Goal: Task Accomplishment & Management: Use online tool/utility

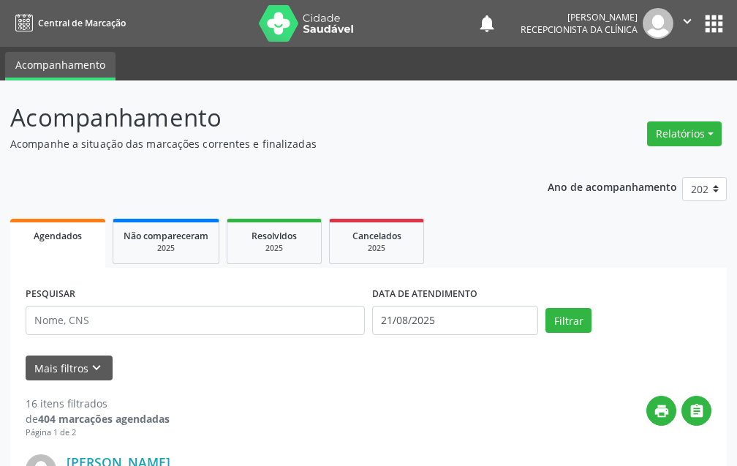
scroll to position [73, 0]
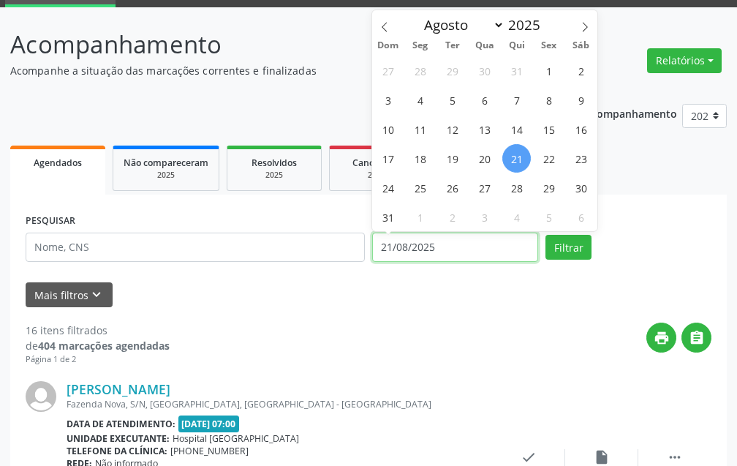
click at [513, 249] on input "21/08/2025" at bounding box center [455, 246] width 166 height 29
click at [488, 96] on span "6" at bounding box center [484, 100] width 29 height 29
type input "[DATE]"
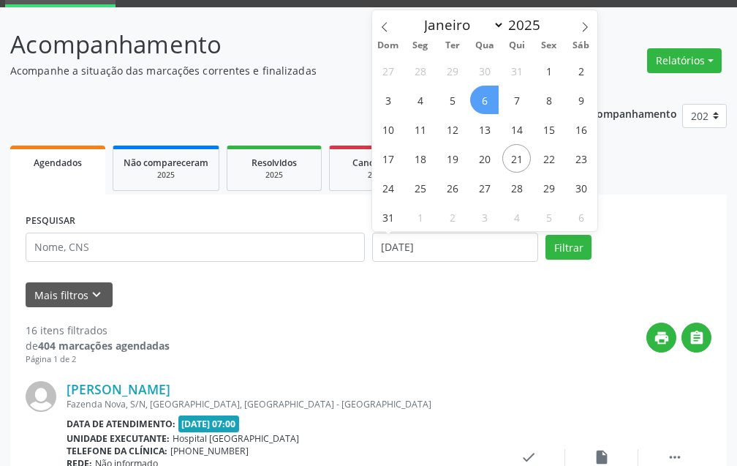
click at [488, 96] on span "6" at bounding box center [484, 100] width 29 height 29
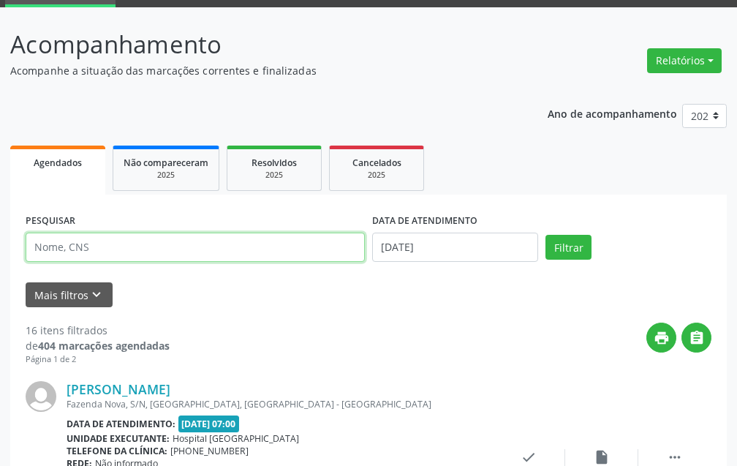
click at [200, 237] on input "text" at bounding box center [195, 246] width 339 height 29
type input "[PERSON_NAME]"
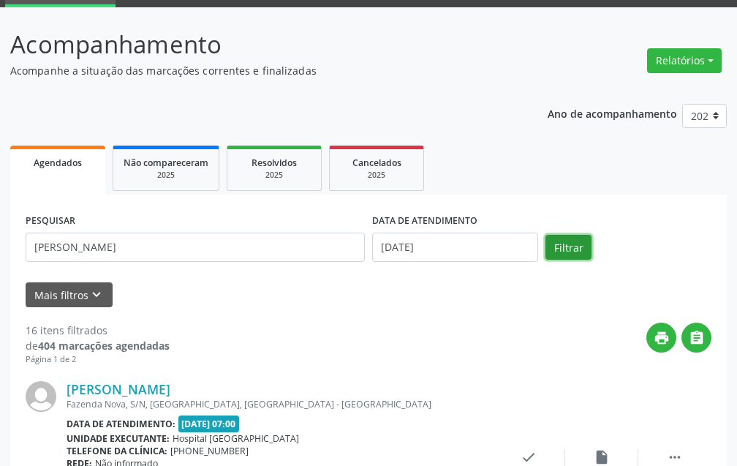
click at [583, 246] on button "Filtrar" at bounding box center [568, 247] width 46 height 25
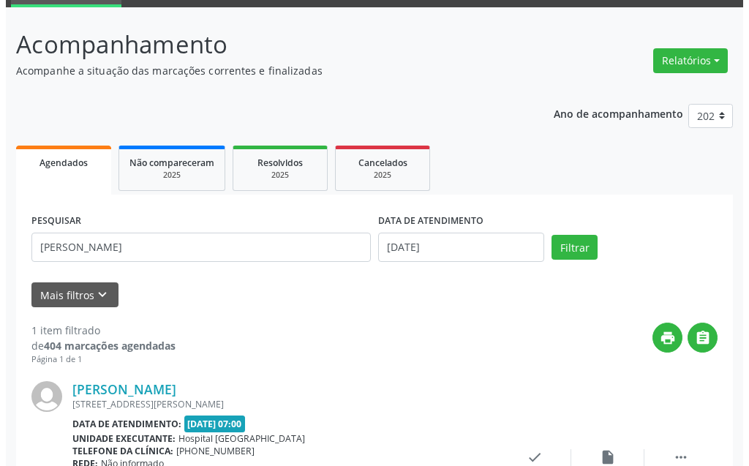
scroll to position [196, 0]
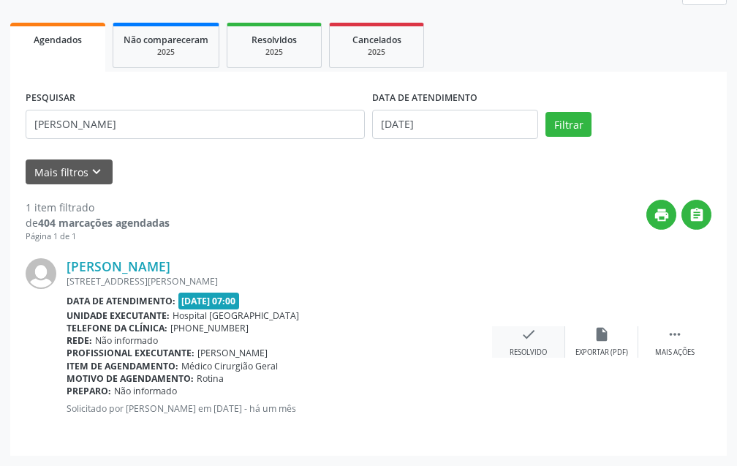
click at [525, 336] on icon "check" at bounding box center [529, 334] width 16 height 16
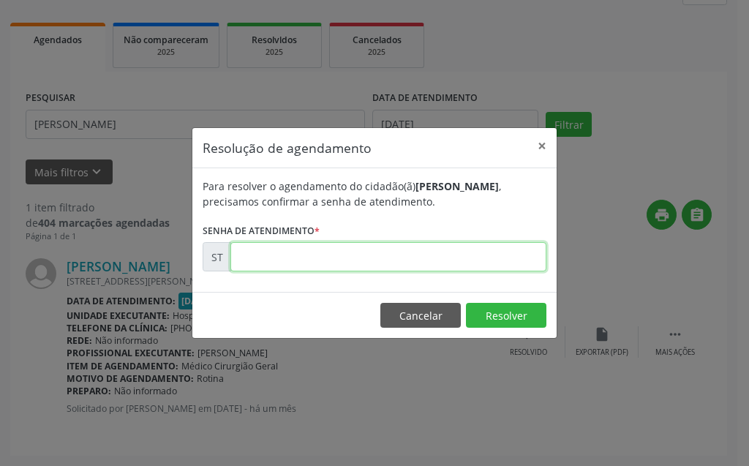
click at [463, 252] on input "text" at bounding box center [388, 256] width 316 height 29
type input "00012188"
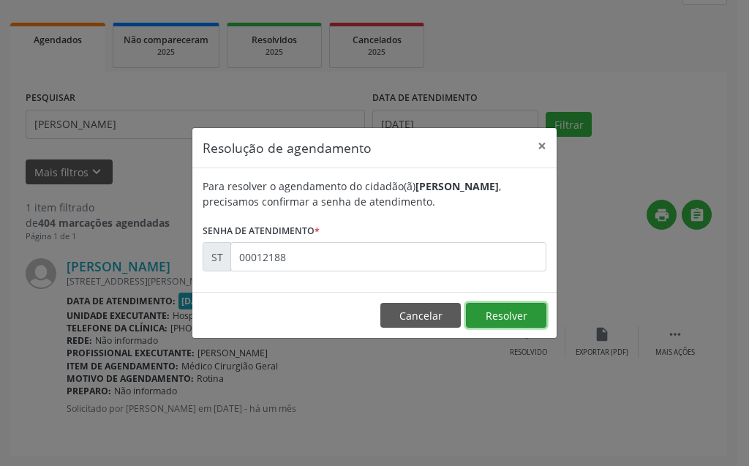
click at [516, 313] on button "Resolver" at bounding box center [506, 315] width 80 height 25
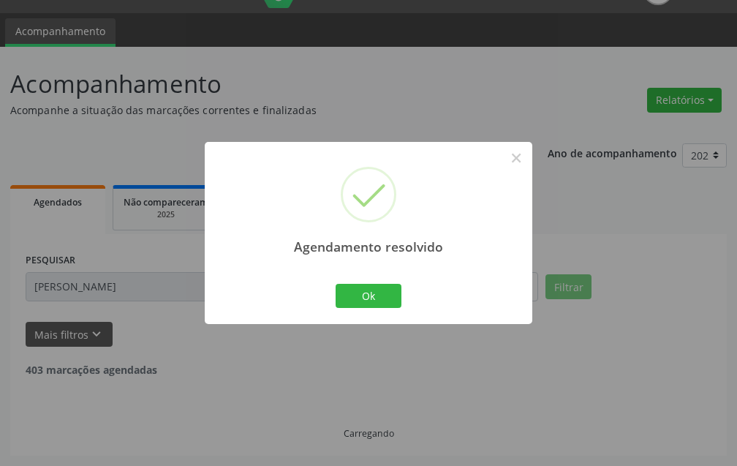
scroll to position [0, 0]
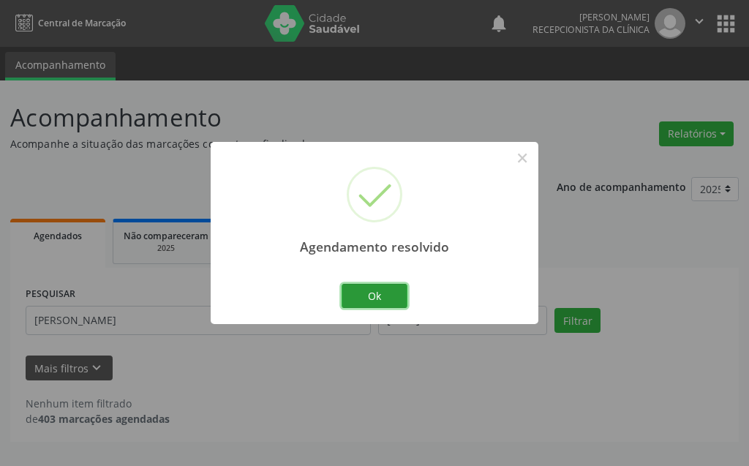
drag, startPoint x: 373, startPoint y: 298, endPoint x: 350, endPoint y: 303, distance: 23.2
click at [375, 295] on button "Ok" at bounding box center [374, 296] width 66 height 25
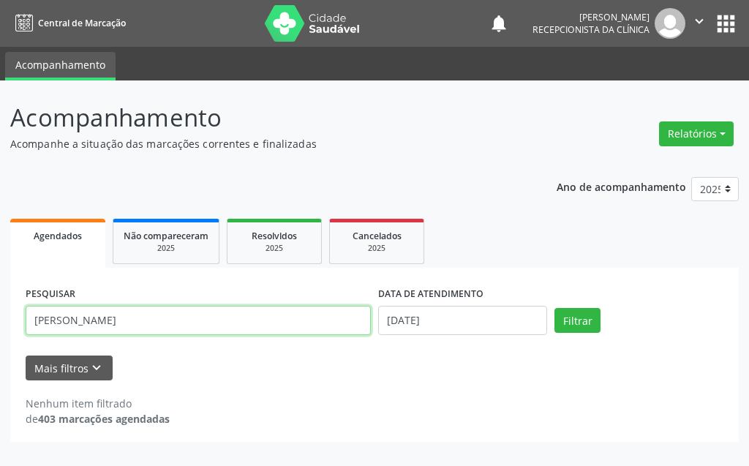
click at [138, 325] on input "[PERSON_NAME]" at bounding box center [198, 320] width 345 height 29
type input "JOA"
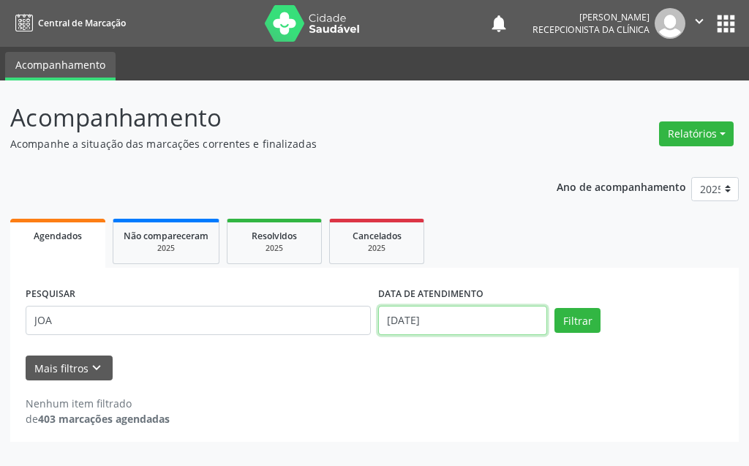
click at [447, 319] on input "[DATE]" at bounding box center [462, 320] width 169 height 29
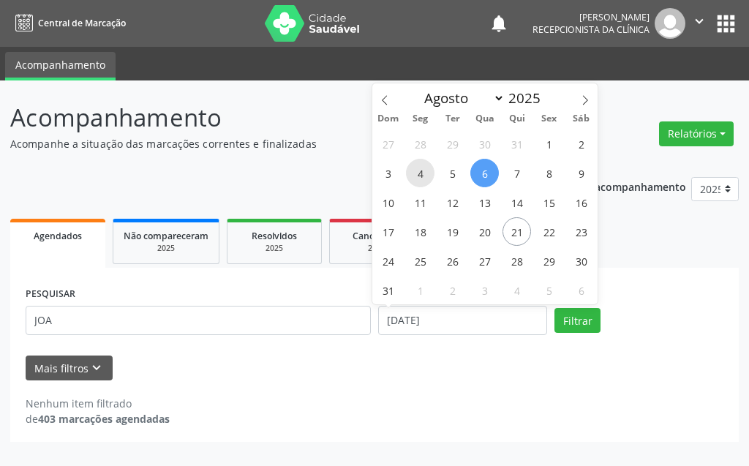
click at [417, 173] on span "4" at bounding box center [420, 173] width 29 height 29
type input "[DATE]"
click at [417, 173] on span "4" at bounding box center [420, 173] width 29 height 29
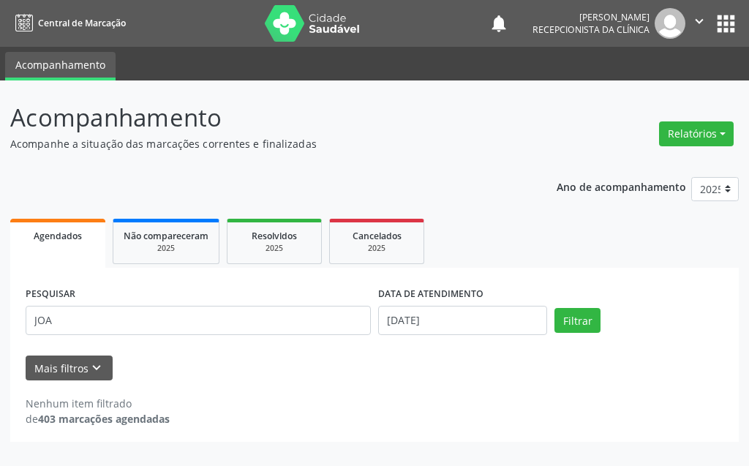
click at [138, 335] on div "PESQUISAR JOA" at bounding box center [198, 314] width 352 height 62
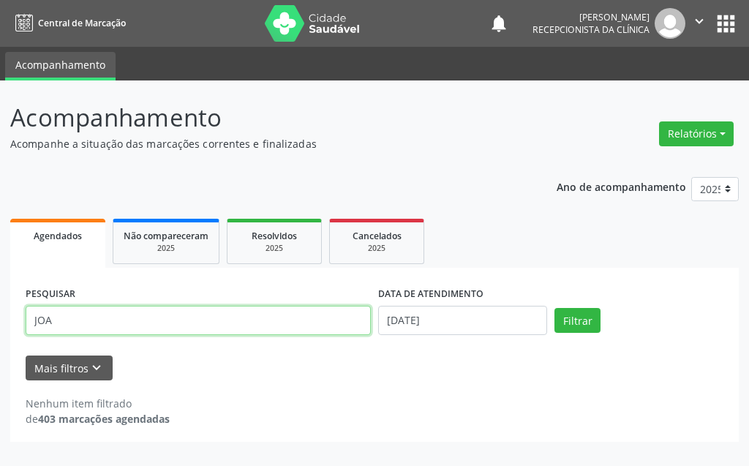
click at [129, 327] on input "JOA" at bounding box center [198, 320] width 345 height 29
type input "J"
type input "[PERSON_NAME]"
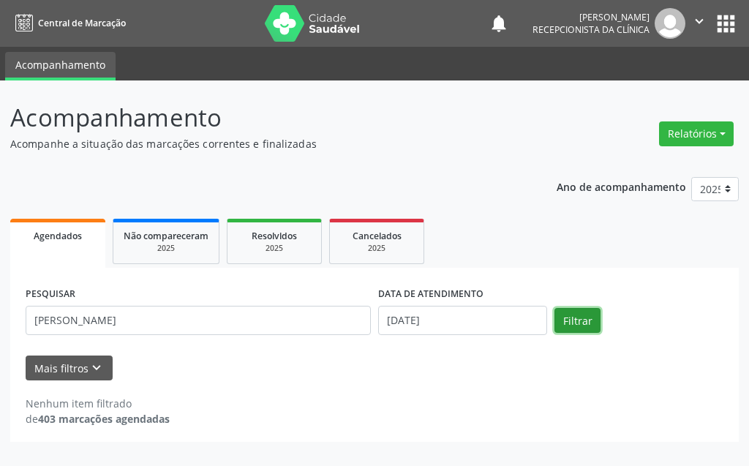
click at [576, 314] on button "Filtrar" at bounding box center [577, 320] width 46 height 25
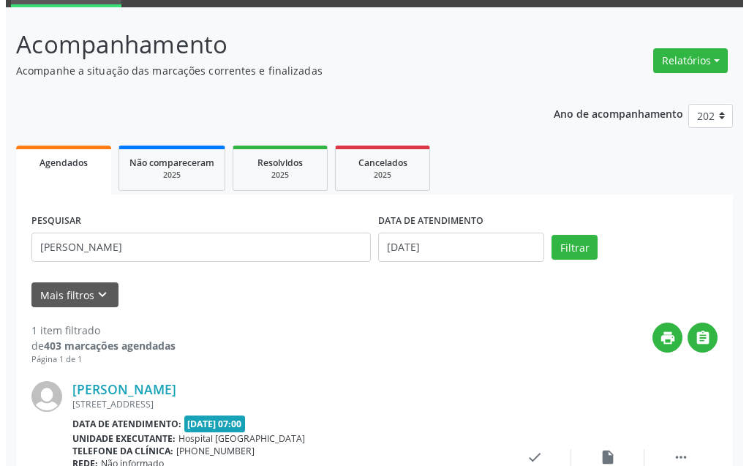
scroll to position [196, 0]
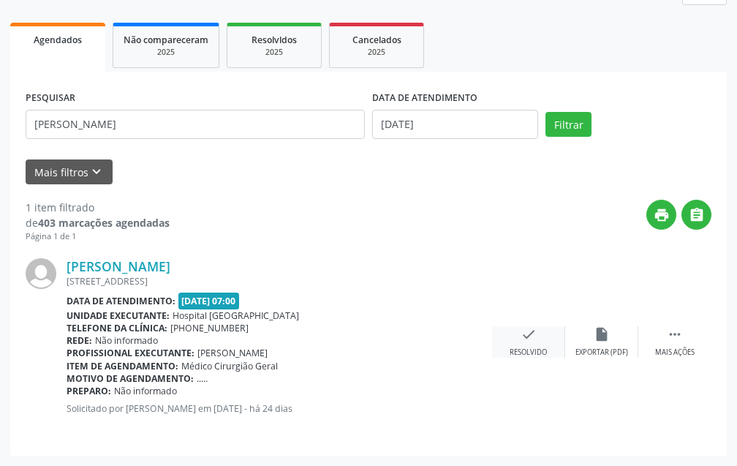
click at [545, 326] on div "check Resolvido" at bounding box center [528, 341] width 73 height 31
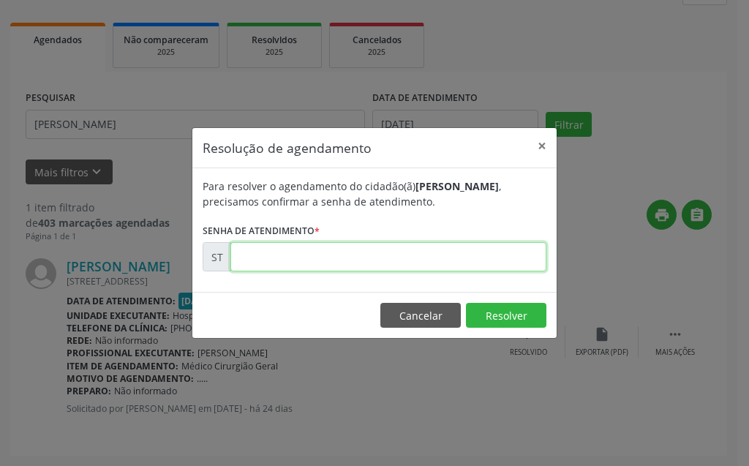
click at [434, 262] on input "text" at bounding box center [388, 256] width 316 height 29
type input "00012965"
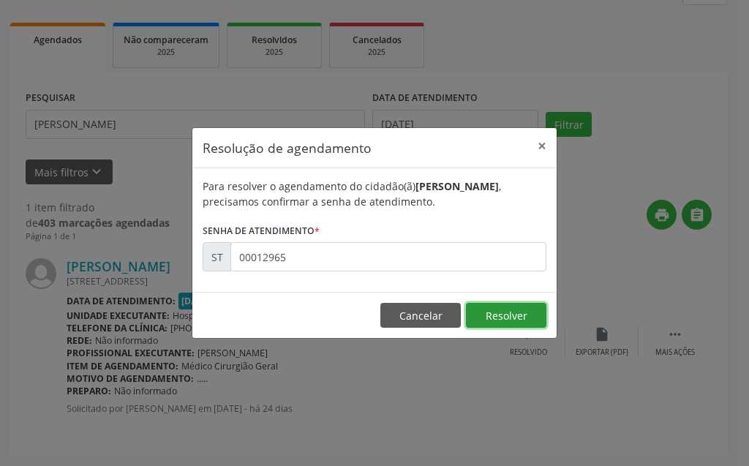
click at [491, 323] on button "Resolver" at bounding box center [506, 315] width 80 height 25
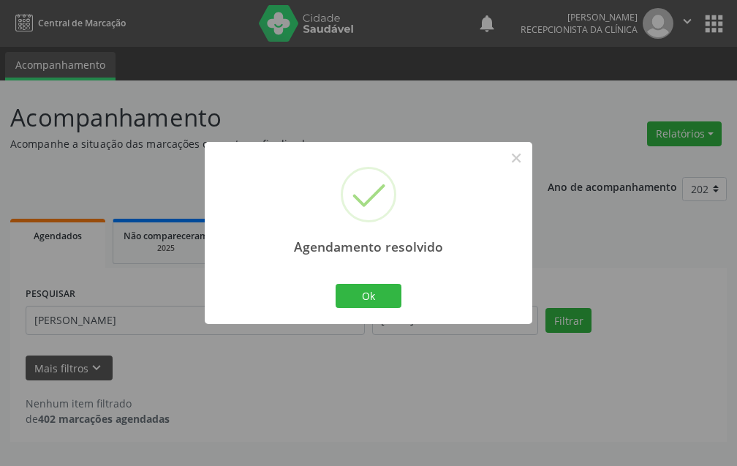
scroll to position [0, 0]
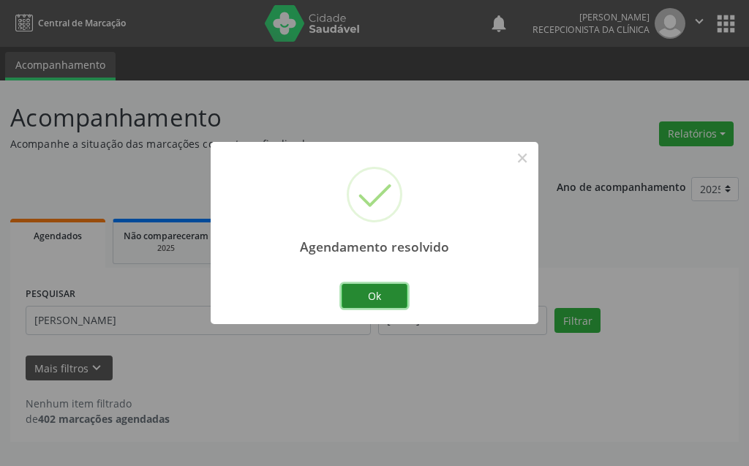
click at [351, 292] on button "Ok" at bounding box center [374, 296] width 66 height 25
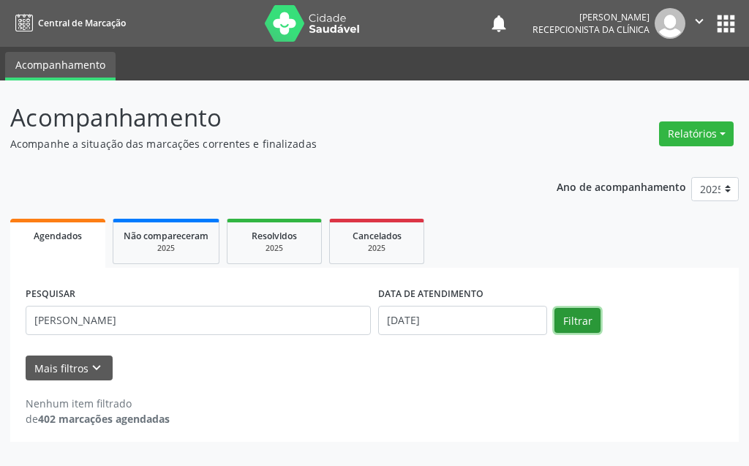
click at [569, 320] on button "Filtrar" at bounding box center [577, 320] width 46 height 25
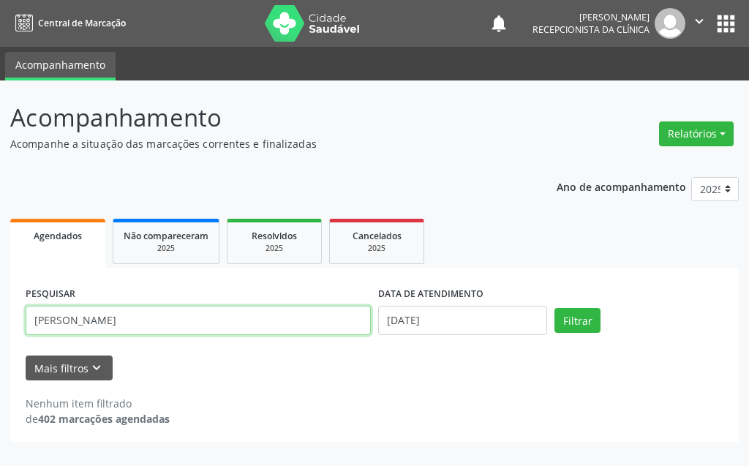
click at [203, 314] on input "[PERSON_NAME]" at bounding box center [198, 320] width 345 height 29
type input "V"
paste input "[PERSON_NAME]"
click at [200, 322] on input "[PERSON_NAME]" at bounding box center [198, 320] width 345 height 29
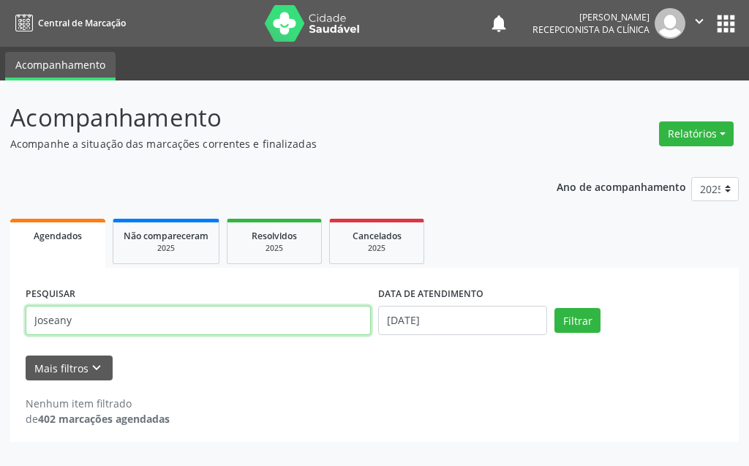
type input "Joseany"
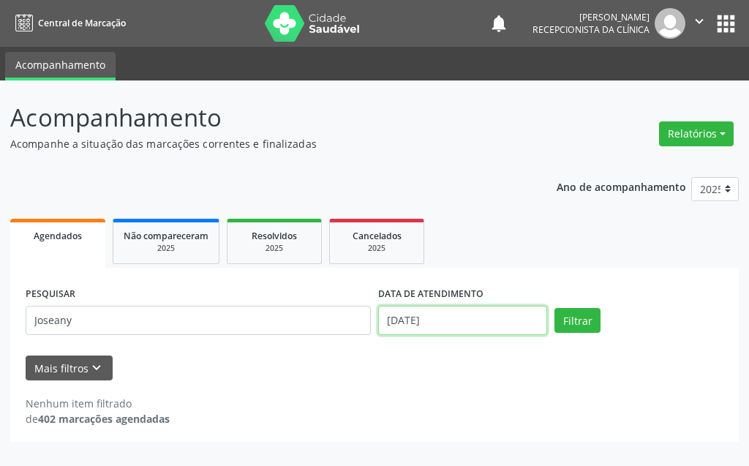
click at [521, 319] on input "[DATE]" at bounding box center [462, 320] width 169 height 29
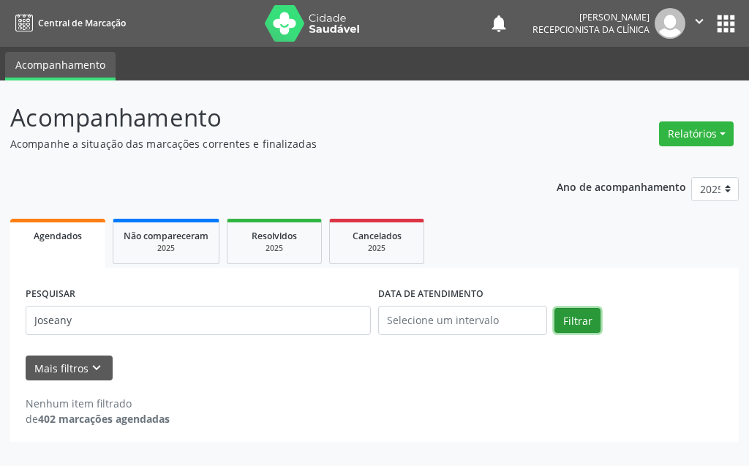
click at [587, 330] on button "Filtrar" at bounding box center [577, 320] width 46 height 25
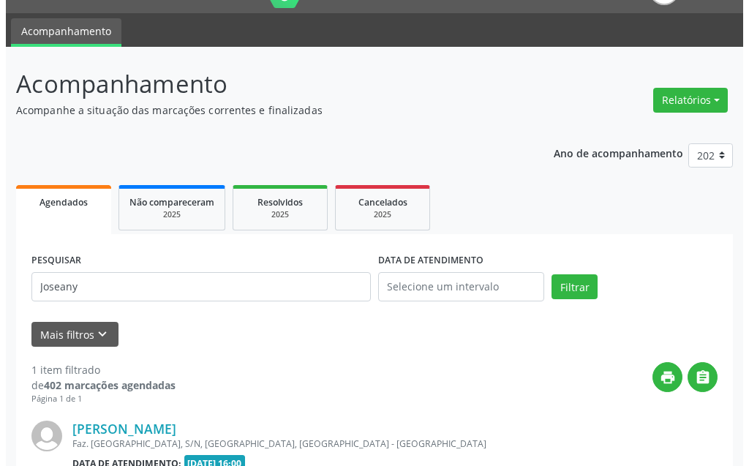
scroll to position [196, 0]
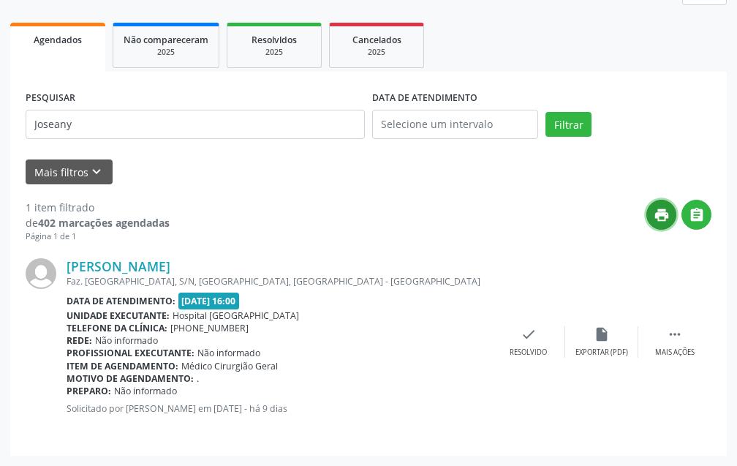
click at [666, 211] on icon "print" at bounding box center [662, 215] width 16 height 16
click at [602, 339] on icon "insert_drive_file" at bounding box center [602, 334] width 16 height 16
click at [532, 347] on div "Resolvido" at bounding box center [528, 352] width 37 height 10
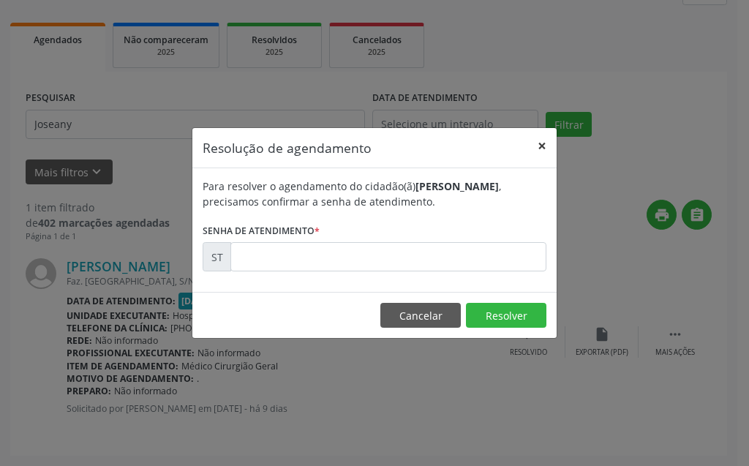
click at [544, 138] on button "×" at bounding box center [541, 146] width 29 height 36
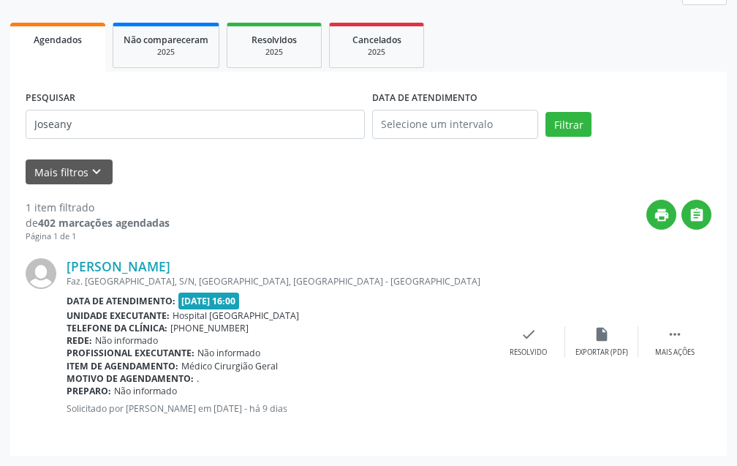
click at [271, 330] on div "Telefone da clínica: [PHONE_NUMBER]" at bounding box center [280, 328] width 426 height 12
click at [531, 337] on icon "check" at bounding box center [529, 334] width 16 height 16
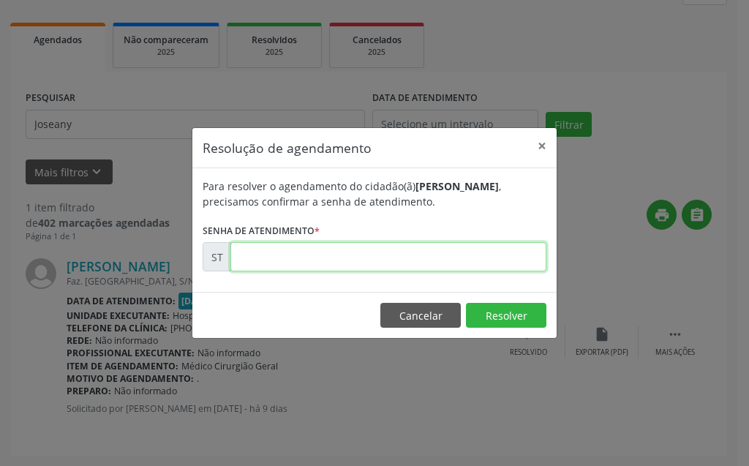
click at [416, 251] on input "text" at bounding box center [388, 256] width 316 height 29
type input "00015974"
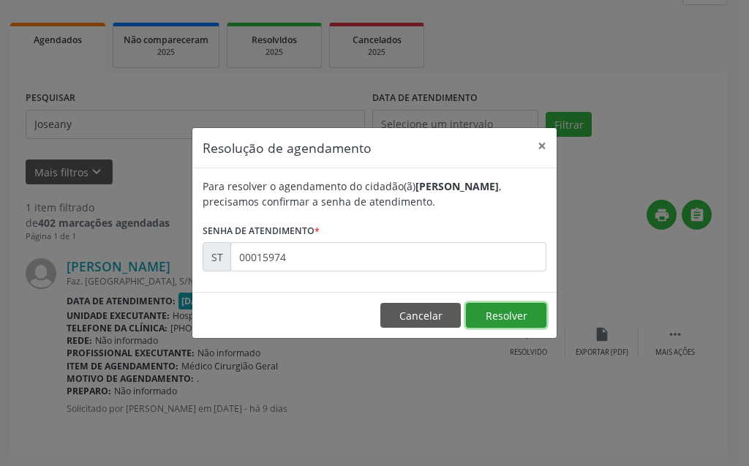
click at [537, 311] on button "Resolver" at bounding box center [506, 315] width 80 height 25
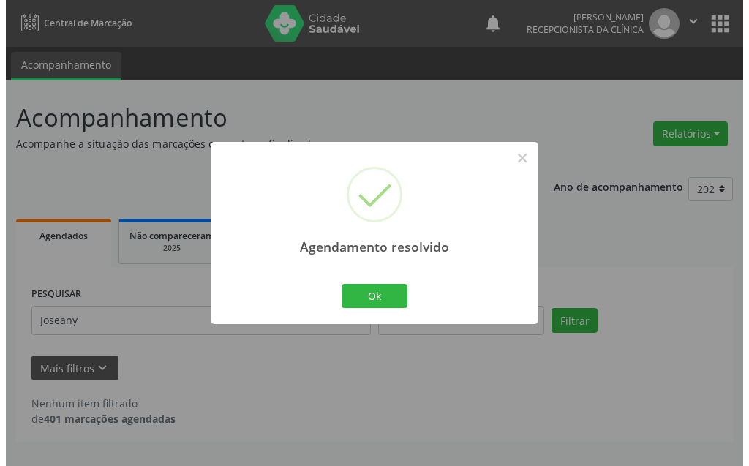
scroll to position [0, 0]
